Goal: Information Seeking & Learning: Learn about a topic

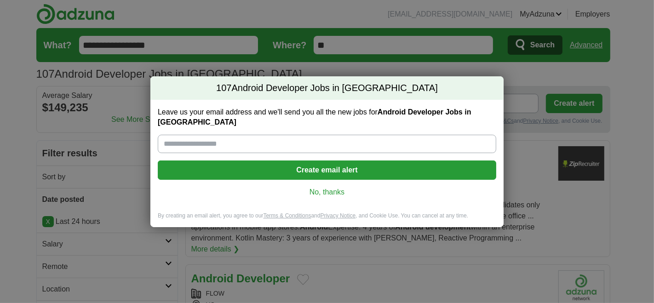
click at [336, 187] on link "No, thanks" at bounding box center [327, 192] width 324 height 10
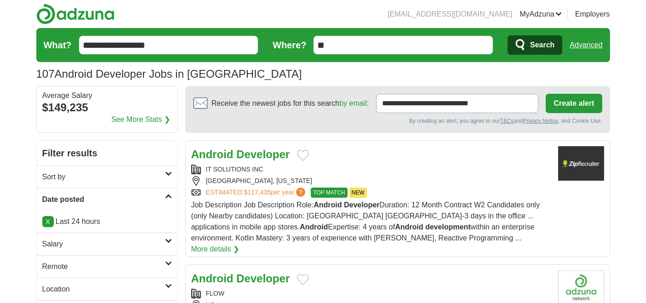
click at [169, 261] on icon at bounding box center [168, 263] width 7 height 5
click at [71, 282] on div "Remote jobs" at bounding box center [107, 289] width 141 height 22
click at [70, 287] on link "Remote jobs" at bounding box center [62, 289] width 41 height 8
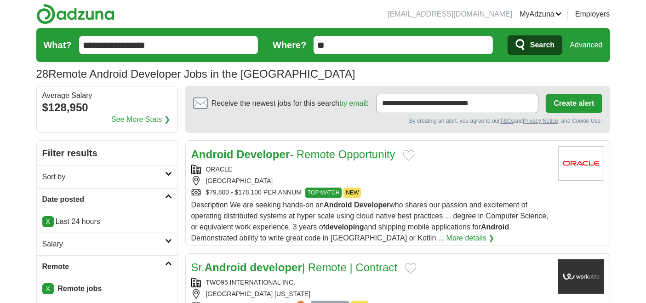
click at [248, 152] on strong "Developer" at bounding box center [262, 154] width 53 height 12
click at [243, 272] on h2 "Sr. Android developer | Remote | Contract" at bounding box center [294, 267] width 206 height 17
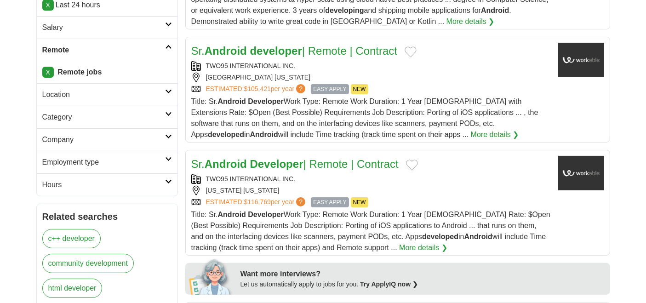
scroll to position [245, 0]
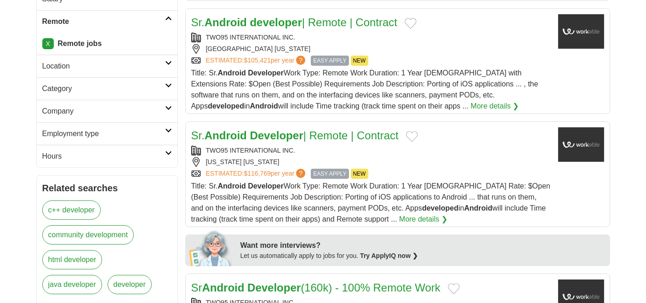
click at [318, 137] on link "Sr. Android Developer | Remote | Contract" at bounding box center [294, 135] width 207 height 12
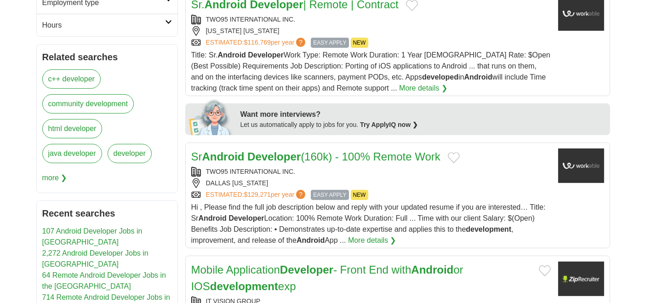
scroll to position [408, 0]
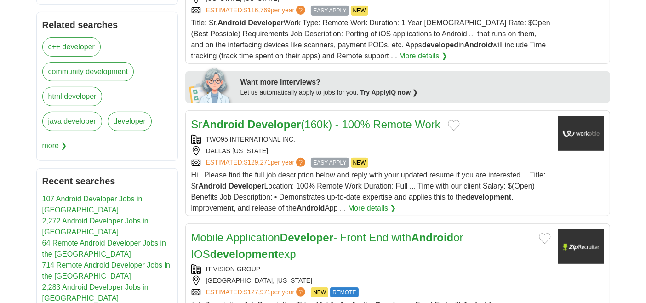
click at [297, 123] on strong "Developer" at bounding box center [273, 124] width 53 height 12
click at [246, 236] on link "Mobile Application Developer - Front End with Android or IOS development exp" at bounding box center [327, 245] width 272 height 29
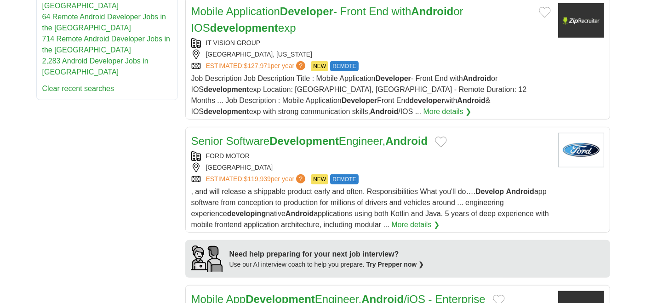
scroll to position [654, 0]
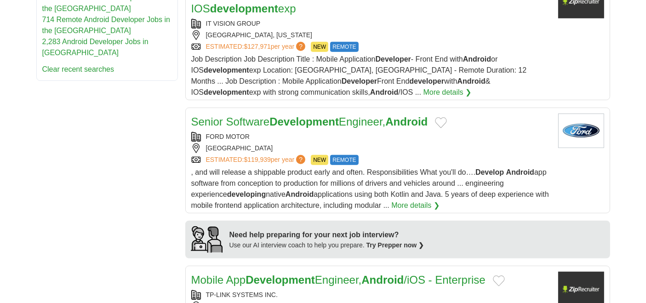
click at [262, 121] on link "Senior Software Development Engineer, Android" at bounding box center [309, 121] width 237 height 12
click at [230, 273] on link "Mobile App Development Engineer, Android /iOS - Enterprise" at bounding box center [338, 279] width 294 height 12
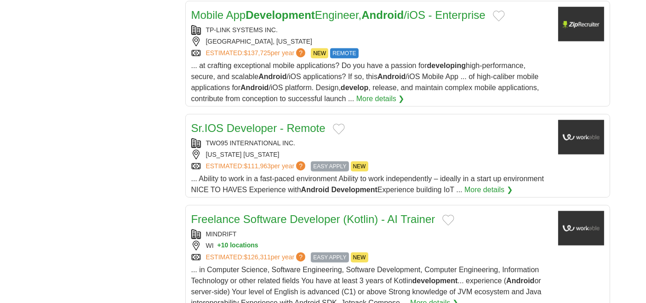
scroll to position [919, 0]
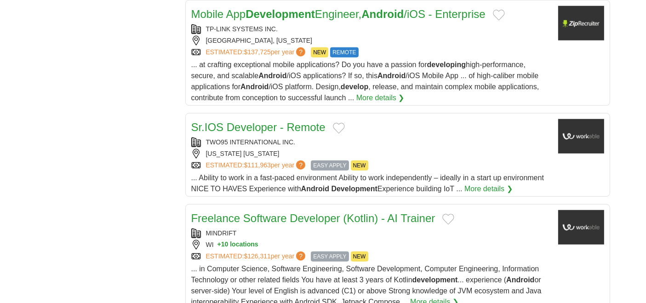
click at [232, 123] on link "Sr.IOS Developer - Remote" at bounding box center [258, 127] width 134 height 12
click at [222, 216] on link "Freelance Software Developer (Kotlin) - AI Trainer" at bounding box center [313, 218] width 244 height 12
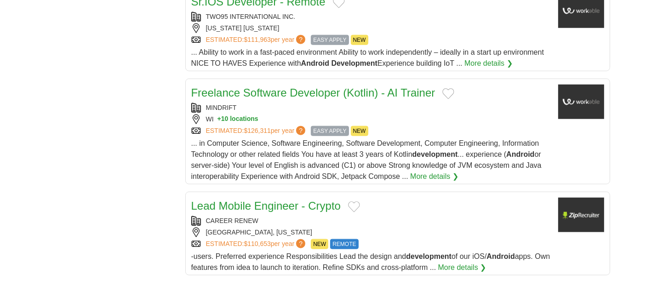
scroll to position [1103, 0]
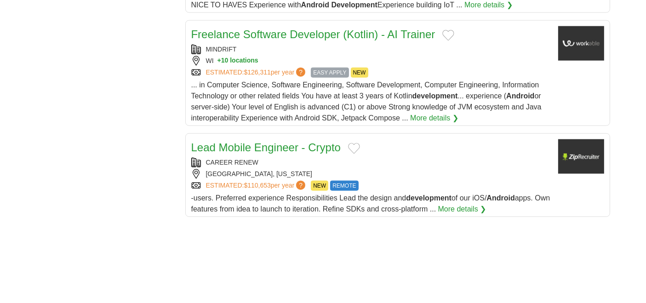
click at [238, 145] on link "Lead Mobile Engineer - Crypto" at bounding box center [266, 147] width 150 height 12
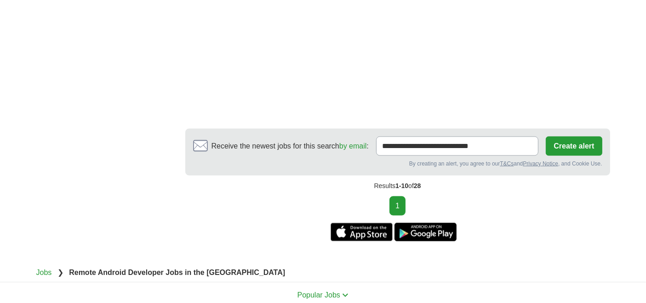
scroll to position [1415, 0]
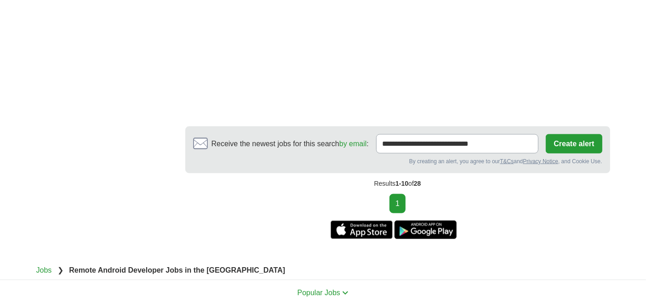
click at [419, 194] on div "1" at bounding box center [397, 203] width 425 height 19
click at [411, 194] on div "1" at bounding box center [397, 203] width 425 height 19
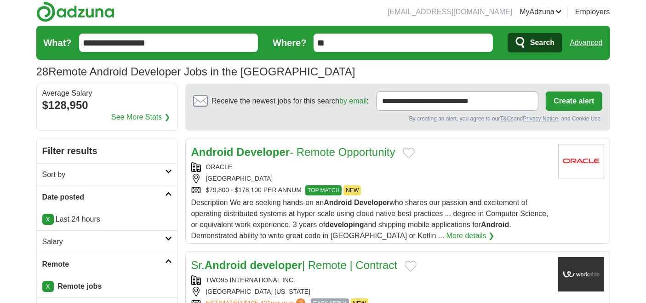
scroll to position [0, 0]
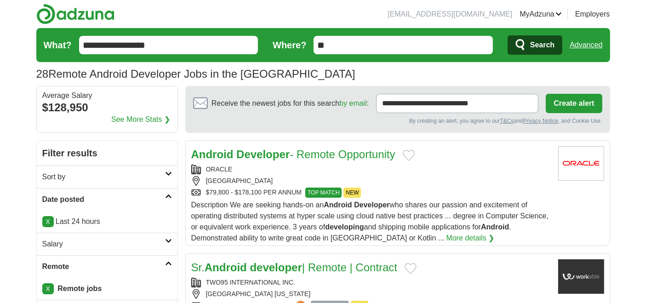
click at [117, 45] on input "**********" at bounding box center [168, 45] width 179 height 18
type input "**********"
click at [527, 38] on button "Search" at bounding box center [534, 44] width 55 height 19
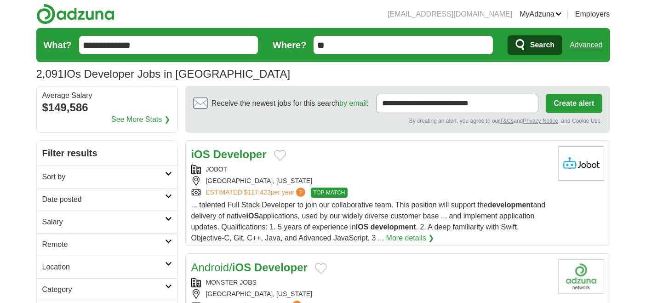
click at [171, 194] on icon at bounding box center [168, 196] width 7 height 5
click at [74, 220] on link "Last 24 hours" at bounding box center [107, 221] width 130 height 11
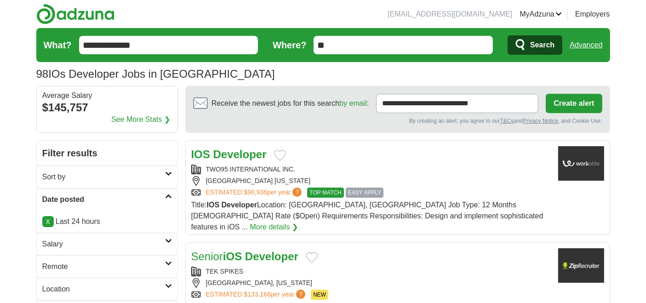
click at [171, 259] on link "Remote" at bounding box center [107, 266] width 141 height 23
click at [76, 285] on link "Remote jobs" at bounding box center [62, 289] width 41 height 8
